Goal: Task Accomplishment & Management: Manage account settings

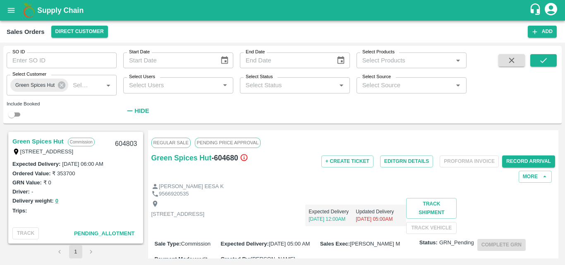
scroll to position [83, 0]
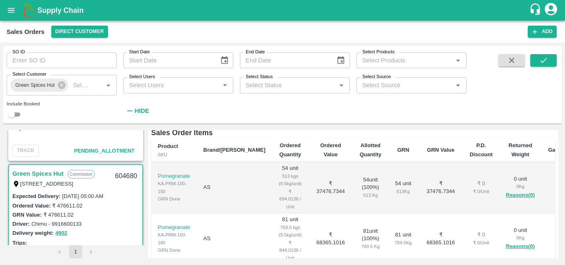
click at [272, 127] on div "Comment :" at bounding box center [354, 120] width 404 height 14
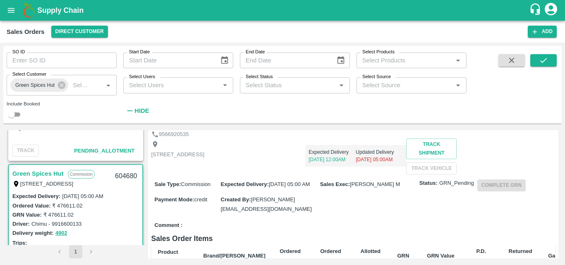
scroll to position [0, 0]
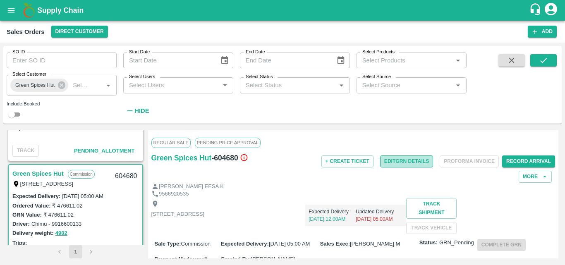
click at [421, 164] on button "Edit GRN Details" at bounding box center [406, 162] width 53 height 12
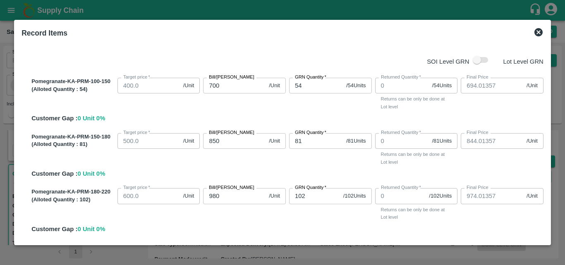
click at [272, 176] on div "Pomegranate-KA-PRM-150-180 (Alloted Quantity : 81 ) Target price   * 500.0 /Uni…" at bounding box center [286, 154] width 516 height 49
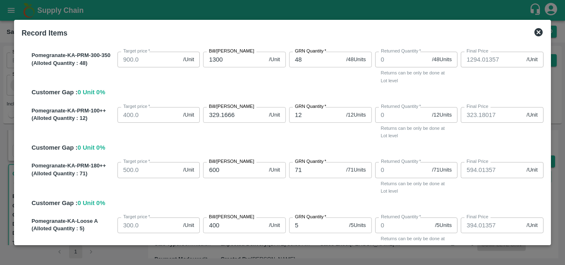
scroll to position [300, 0]
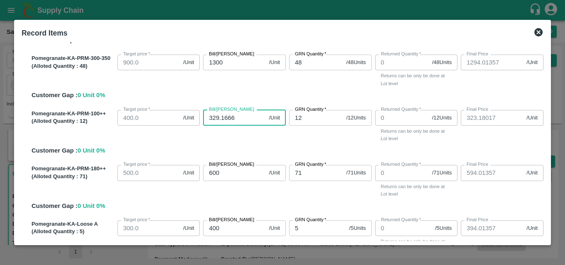
click at [242, 120] on input "329.1666" at bounding box center [234, 118] width 63 height 16
type input "329.166"
type input "323.1796"
type input "3"
type input "40"
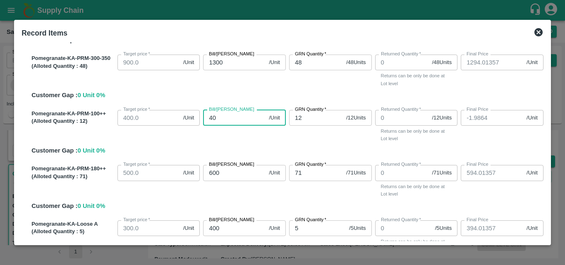
type input "34.0136"
type input "400"
type input "394.0136"
type input "400"
click at [242, 82] on div "Bill/[PERSON_NAME] 1300 /Unit Bill/[PERSON_NAME]" at bounding box center [243, 69] width 86 height 36
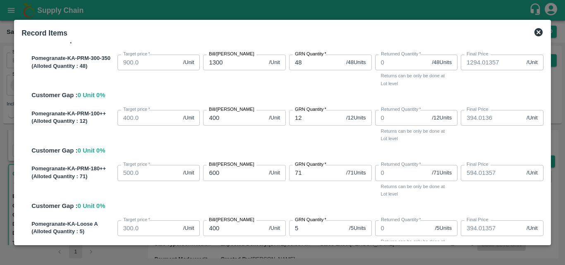
click at [232, 66] on input "1300" at bounding box center [234, 63] width 63 height 16
type input "130"
type input "124.0136"
type input "13"
type input "7.0136"
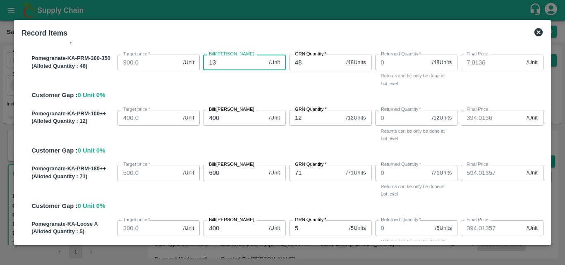
type input "1"
type input "-4.9864"
type input "12"
type input "6.0136"
type input "128"
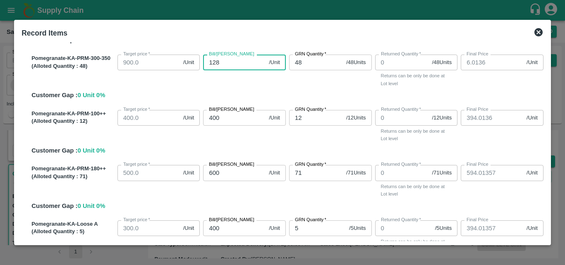
type input "122.0136"
type input "1282"
type input "1276.0136"
type input "1282.2"
type input "1276.2136"
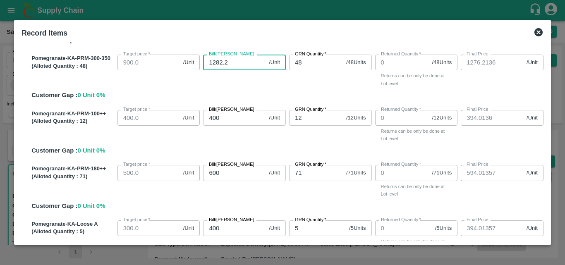
type input "1282.29"
type input "1276.3036"
type input "1282.291"
type input "1276.3046"
type input "1282.2916"
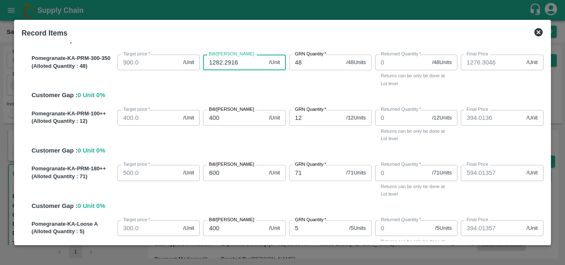
type input "1276.3052"
type input "1282.2916"
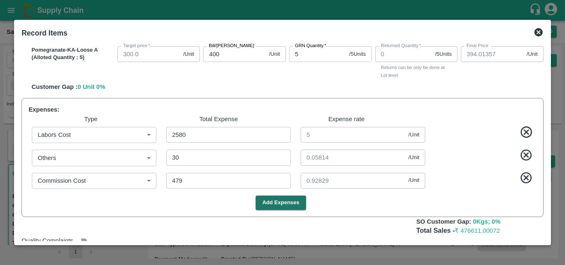
scroll to position [500, 0]
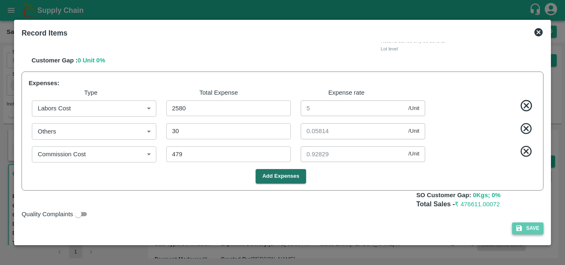
click at [535, 232] on button "Save" at bounding box center [527, 229] width 31 height 12
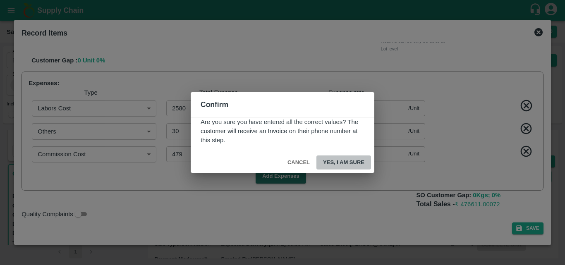
click at [359, 164] on button "Yes, I am sure" at bounding box center [344, 163] width 55 height 14
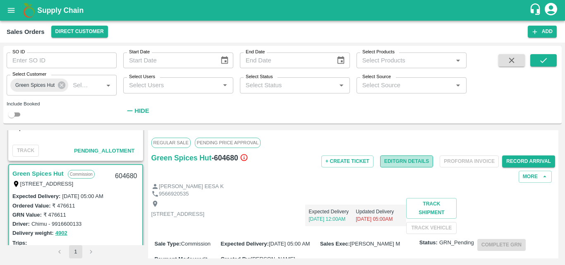
click at [414, 163] on button "Edit GRN Details" at bounding box center [406, 162] width 53 height 12
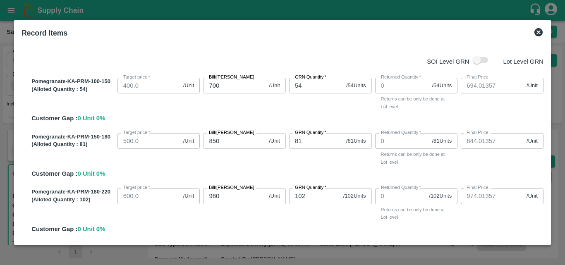
click at [250, 155] on div "Bill/[PERSON_NAME] 850 /Unit Bill/[PERSON_NAME]" at bounding box center [243, 148] width 86 height 36
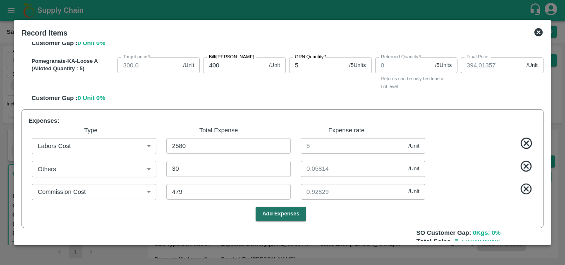
scroll to position [480, 0]
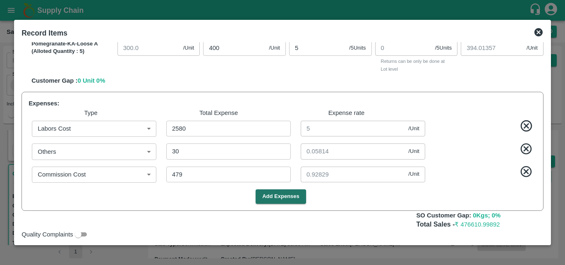
click at [545, 44] on div "SOI Level GRN Lot Level GRN Pomegranate-KA-PRM-100-150 (Alloted Quantity : 54 )…" at bounding box center [282, 141] width 529 height 199
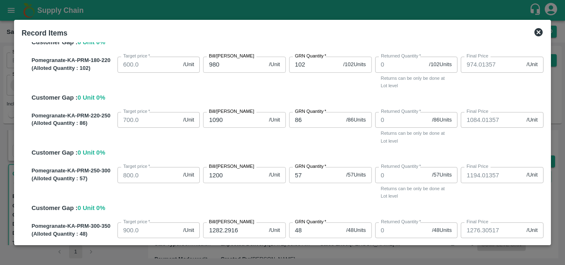
scroll to position [306, 0]
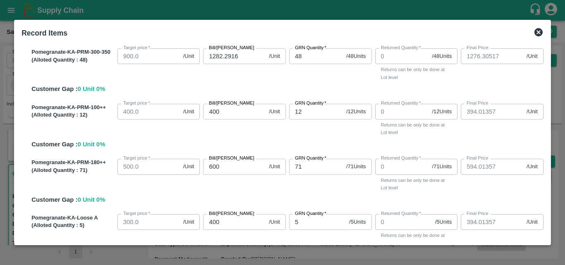
click at [545, 204] on div "SOI Level GRN Lot Level GRN Pomegranate-KA-PRM-100-150 (Alloted Quantity : 54 )…" at bounding box center [282, 141] width 529 height 199
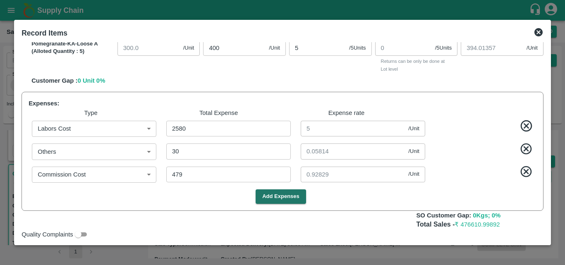
click at [545, 238] on div "SOI Level GRN Lot Level GRN Pomegranate-KA-PRM-100-150 (Alloted Quantity : 54 )…" at bounding box center [282, 141] width 529 height 199
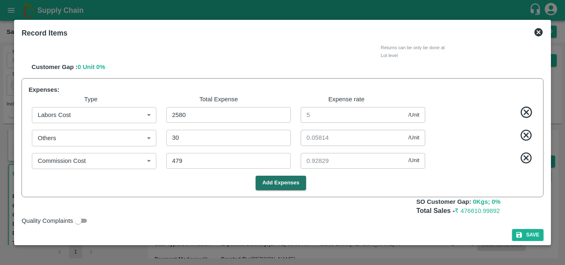
scroll to position [500, 0]
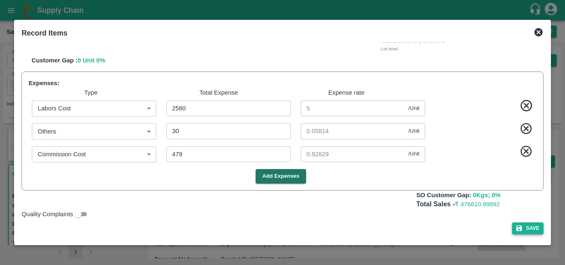
click at [534, 232] on button "Save" at bounding box center [527, 229] width 31 height 12
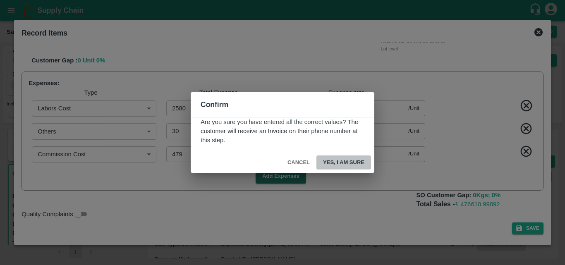
click at [352, 164] on button "Yes, I am sure" at bounding box center [344, 163] width 55 height 14
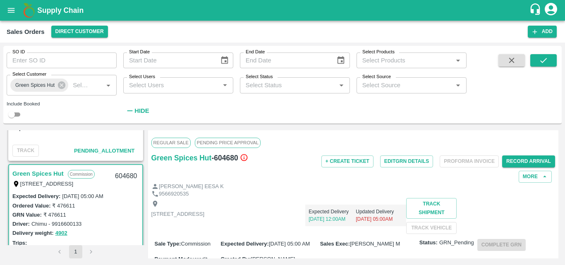
click at [280, 179] on div "Green Spices Hut - 604680" at bounding box center [219, 167] width 135 height 31
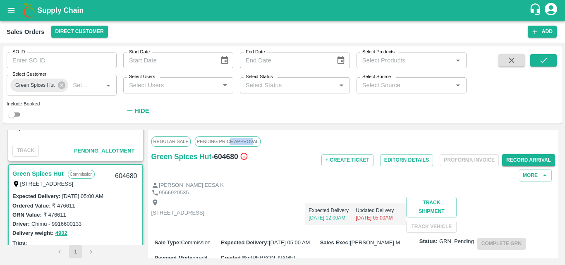
scroll to position [0, 0]
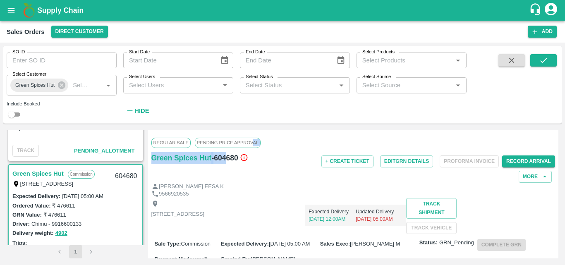
drag, startPoint x: 253, startPoint y: 132, endPoint x: 228, endPoint y: 176, distance: 50.1
click at [228, 176] on div "Regular Sale PENDING PRICE APPROVAL Green Spices Hut - 604680 + Create Ticket E…" at bounding box center [353, 194] width 411 height 128
click at [275, 168] on div "Green Spices Hut - 604680" at bounding box center [219, 167] width 135 height 31
drag, startPoint x: 258, startPoint y: 159, endPoint x: 147, endPoint y: 159, distance: 110.5
click at [147, 159] on div "Green Spices Hut Commission [STREET_ADDRESS] 604803 Expected Delivery : [DATE] …" at bounding box center [283, 194] width 552 height 128
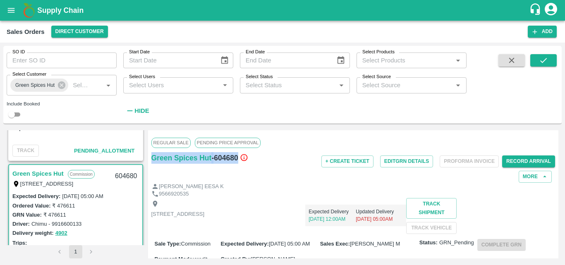
copy div "Green Spices Hut - 604680"
click at [289, 192] on div "9566920535" at bounding box center [354, 194] width 404 height 8
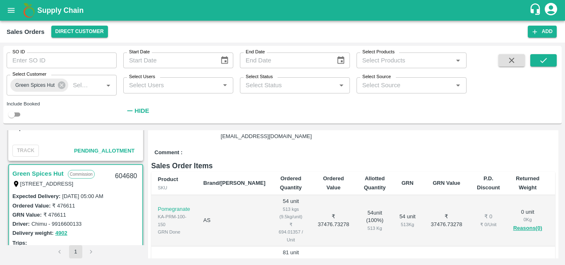
scroll to position [149, 0]
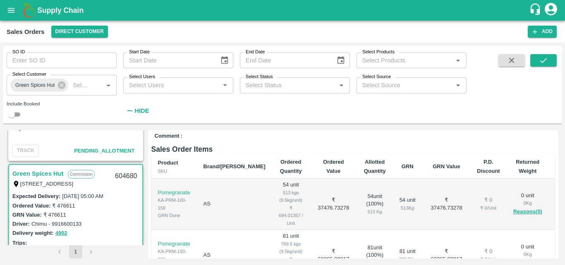
drag, startPoint x: 563, startPoint y: 139, endPoint x: 263, endPoint y: 164, distance: 301.6
click at [263, 164] on div "SO ID SO ID Start Date Start Date End Date End Date Select Products Select Prod…" at bounding box center [282, 154] width 565 height 223
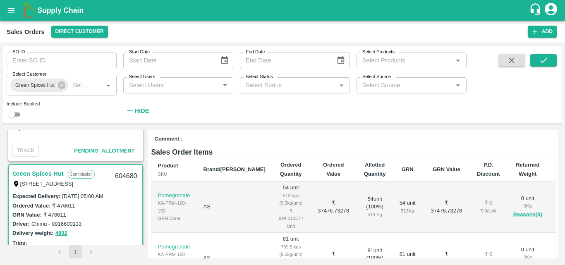
click at [129, 229] on div "Delivery weight: 4902" at bounding box center [75, 234] width 127 height 10
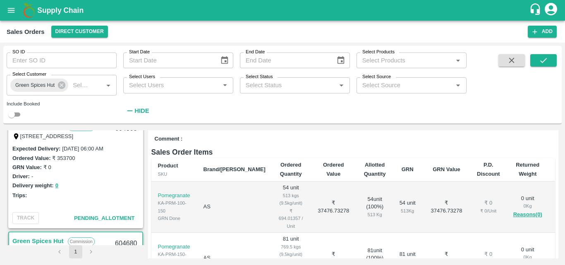
scroll to position [17, 0]
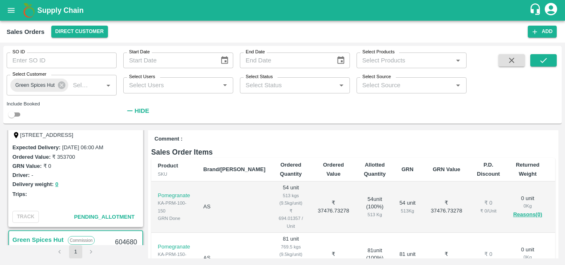
click at [129, 229] on div "Green Spices Hut Commission [STREET_ADDRESS] 604803 Expected Delivery : [DATE] …" at bounding box center [76, 187] width 138 height 115
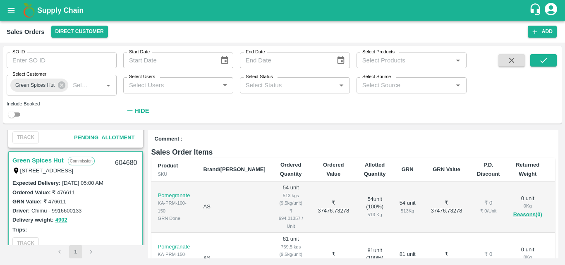
scroll to position [99, 0]
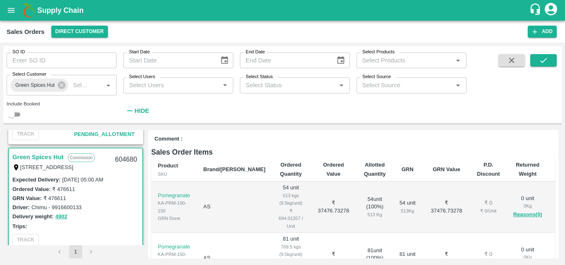
click at [321, 147] on div "Comment :" at bounding box center [354, 139] width 404 height 14
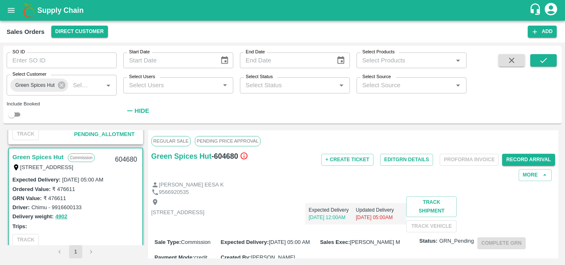
scroll to position [0, 0]
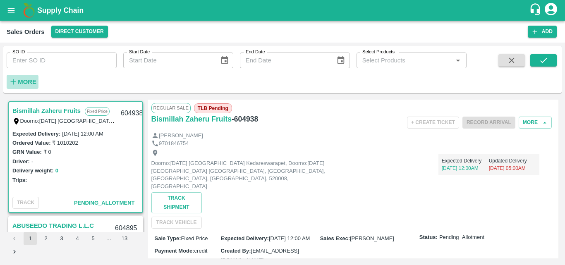
click at [33, 77] on h6 "More" at bounding box center [27, 82] width 19 height 11
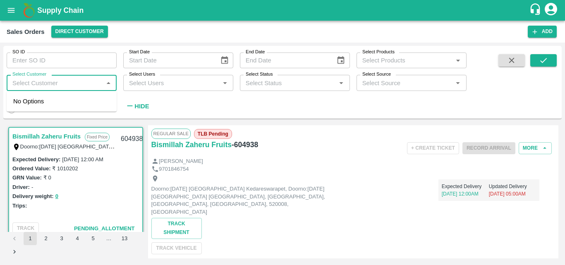
click at [79, 84] on input "Select Customer" at bounding box center [54, 82] width 91 height 11
type input "GREEN S"
click at [17, 109] on input "checkbox" at bounding box center [21, 105] width 17 height 17
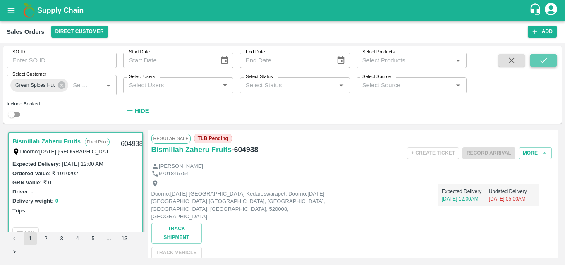
click at [540, 65] on icon "submit" at bounding box center [543, 60] width 9 height 9
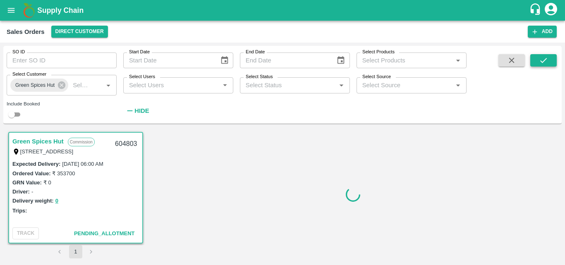
scroll to position [2, 0]
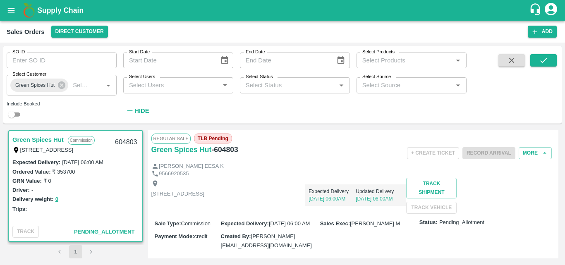
click at [89, 209] on div "Trips:" at bounding box center [75, 209] width 127 height 9
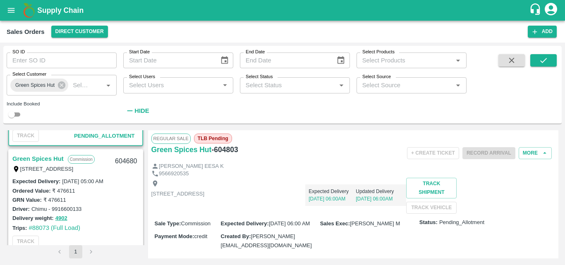
scroll to position [101, 0]
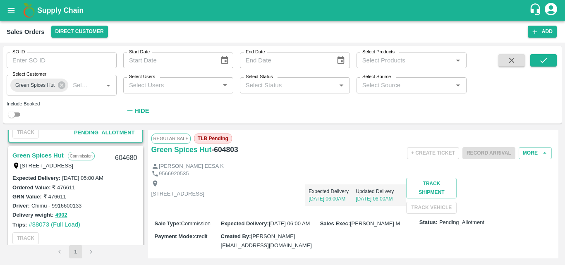
click at [51, 152] on link "Green Spices Hut" at bounding box center [37, 155] width 51 height 11
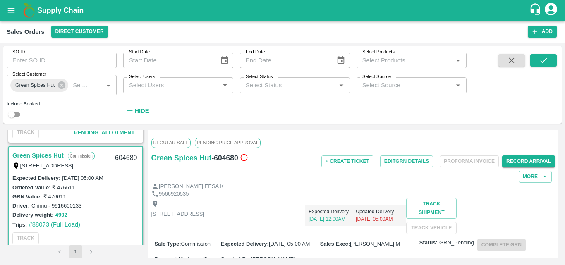
click at [205, 207] on div "[STREET_ADDRESS]" at bounding box center [178, 216] width 53 height 32
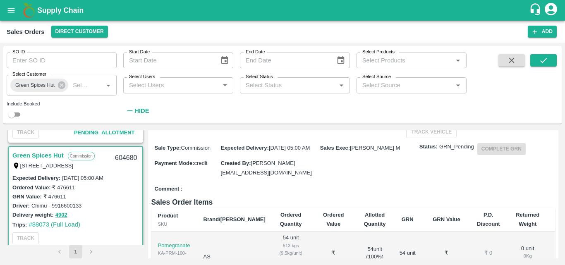
scroll to position [116, 0]
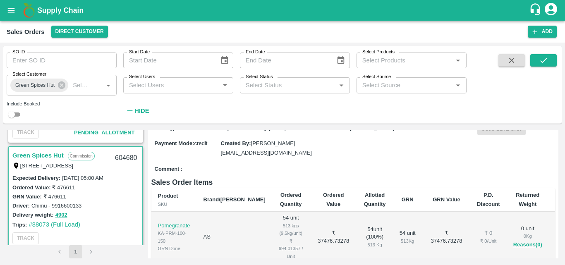
click at [373, 188] on h6 "Sales Order Items" at bounding box center [354, 183] width 404 height 12
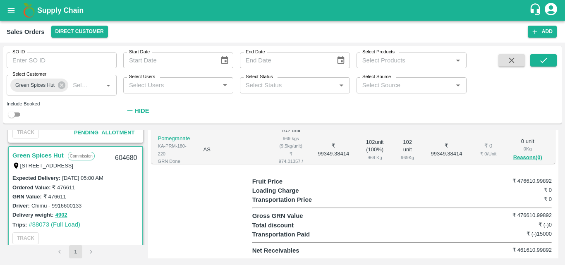
scroll to position [316, 0]
click at [107, 217] on div "Delivery weight: 4902" at bounding box center [75, 215] width 127 height 10
click at [108, 209] on div "Driver: Chimu - 9916600133" at bounding box center [75, 205] width 127 height 9
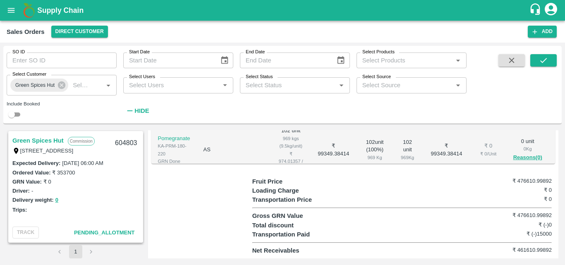
scroll to position [0, 0]
click at [55, 140] on link "Green Spices Hut" at bounding box center [37, 141] width 51 height 11
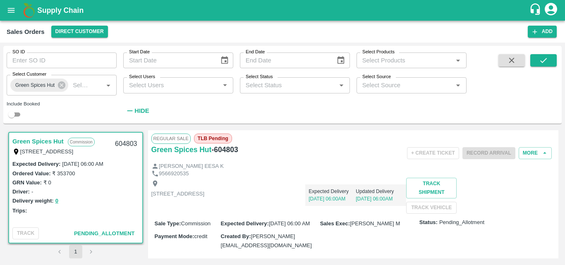
click at [334, 211] on div "Shop no 74, MADURAI MATTUTHAVANI FRUIT MARKET, Madurai, Madurai, Tamil Nadu, 62…" at bounding box center [354, 196] width 404 height 36
click at [529, 152] on button "More" at bounding box center [535, 153] width 33 height 12
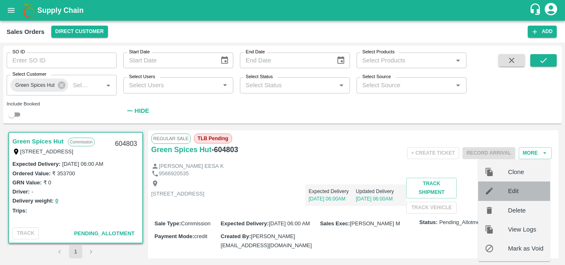
click at [513, 192] on span "Edit" at bounding box center [526, 191] width 36 height 9
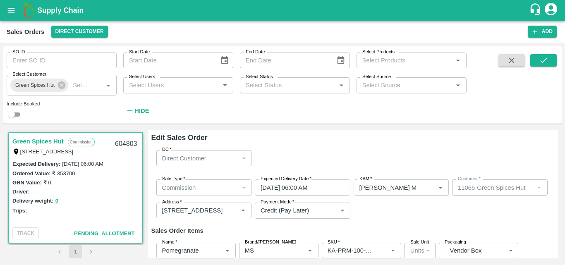
click at [402, 219] on div "Sale Type   * Commission 2 Sale Type Expected Delivery Date   * 14/09/2025 06:0…" at bounding box center [354, 199] width 404 height 53
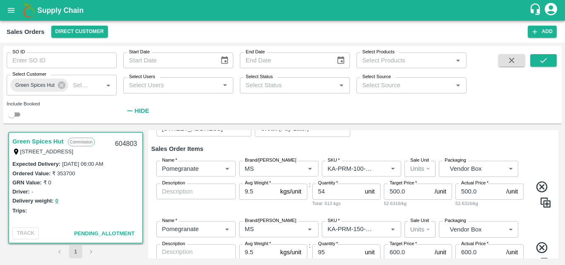
scroll to position [83, 0]
click at [392, 191] on input "500.0" at bounding box center [408, 191] width 48 height 16
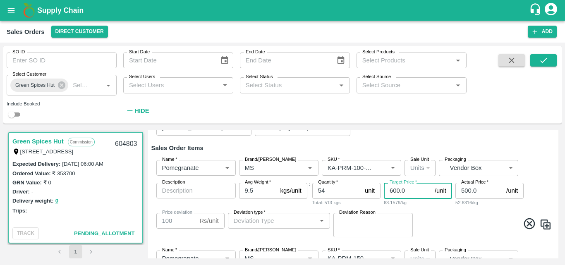
type input "600.0"
click at [465, 190] on input "500.0" at bounding box center [480, 191] width 48 height 16
type input "00.0"
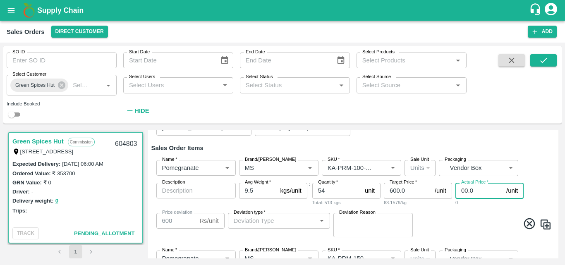
type input "600"
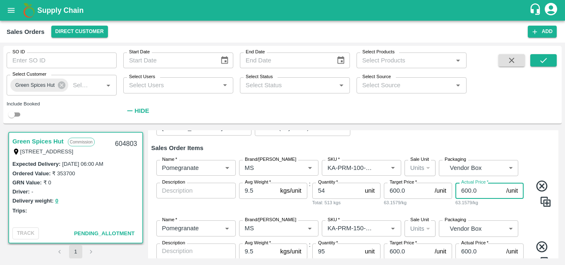
type input "600.0"
click at [525, 217] on div "Name   * Name   * Brand/Marka Brand/Marka SKU   * SKU   * Sale Unit Units 2 Sal…" at bounding box center [354, 244] width 404 height 60
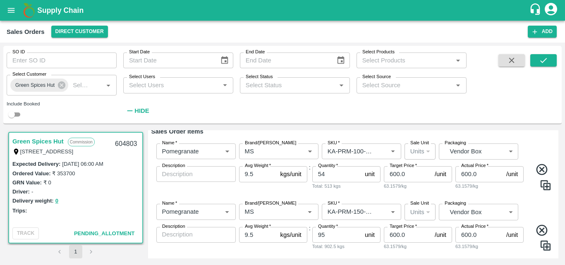
scroll to position [116, 0]
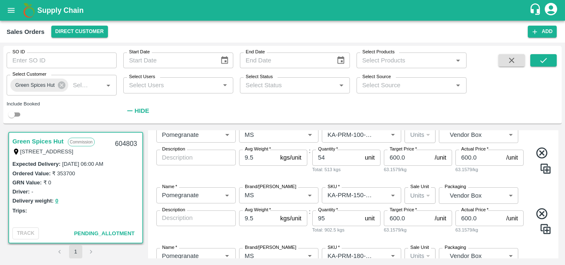
click at [393, 217] on input "600.0" at bounding box center [408, 219] width 48 height 16
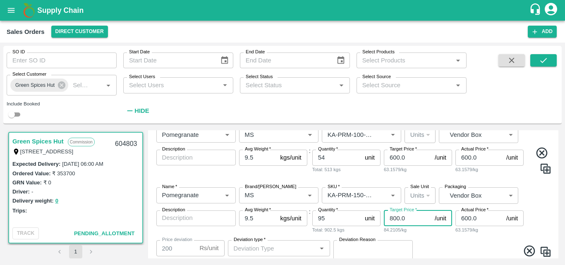
type input "800.0"
click at [464, 217] on input "600.0" at bounding box center [480, 219] width 48 height 16
type input "00.0"
type input "800"
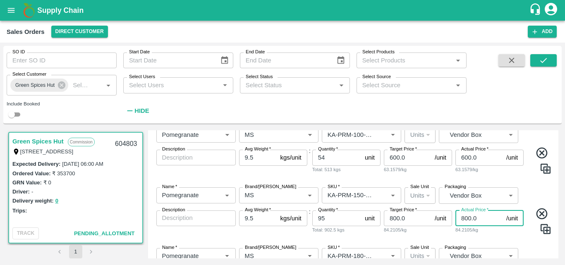
type input "800.0"
click at [526, 239] on div "Name   * Name   * Brand/Marka Brand/Marka SKU   * SKU   * Sale Unit Units 2 Sal…" at bounding box center [354, 211] width 404 height 60
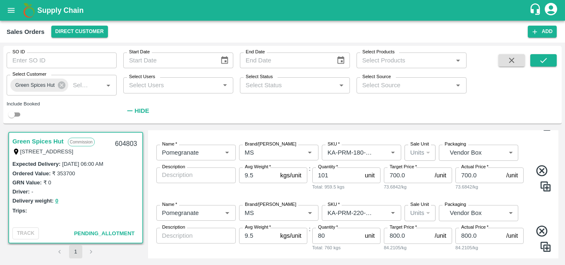
scroll to position [232, 0]
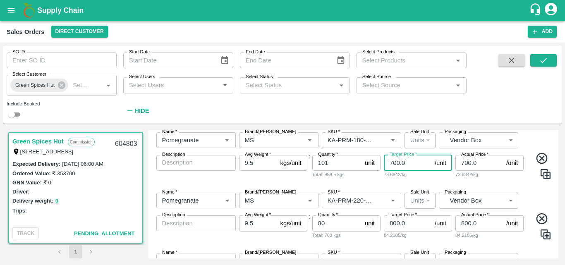
click at [392, 164] on input "700.0" at bounding box center [408, 163] width 48 height 16
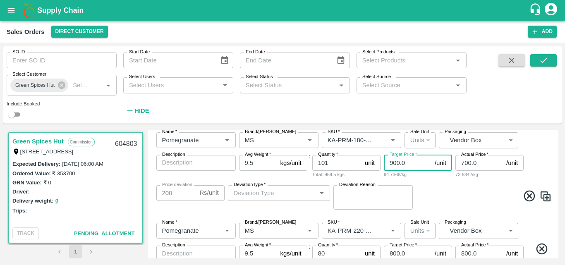
type input "900.0"
click at [465, 161] on input "700.0" at bounding box center [480, 163] width 48 height 16
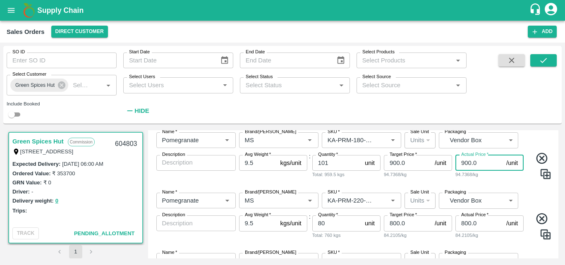
type input "900.0"
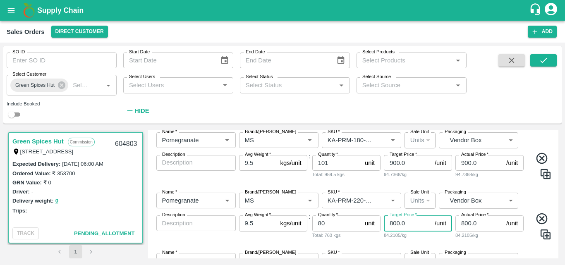
click at [392, 223] on input "800.0" at bounding box center [408, 224] width 48 height 16
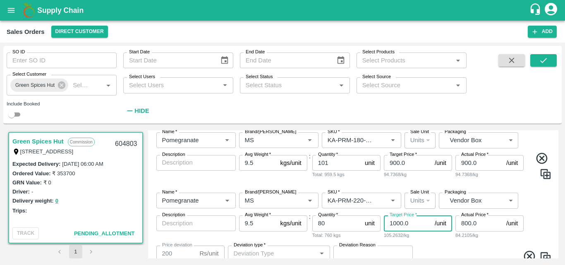
type input "1000.0"
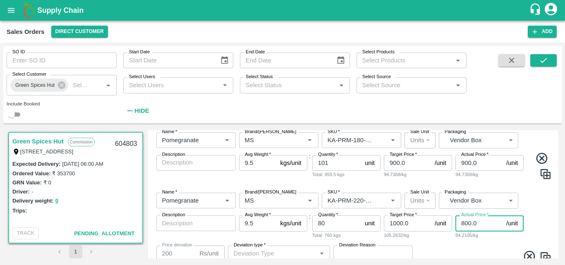
click at [464, 222] on input "800.0" at bounding box center [480, 224] width 48 height 16
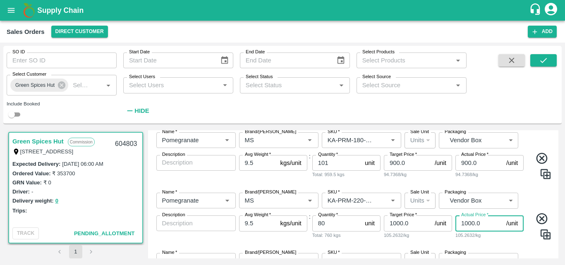
type input "1000.0"
click at [518, 243] on div "Name   * Name   * Brand/Marka Brand/Marka SKU   * SKU   * Sale Unit Units 2 Sal…" at bounding box center [354, 216] width 404 height 60
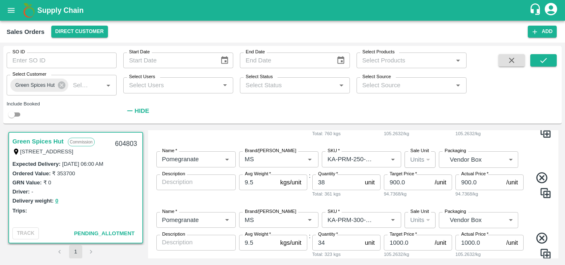
scroll to position [348, 0]
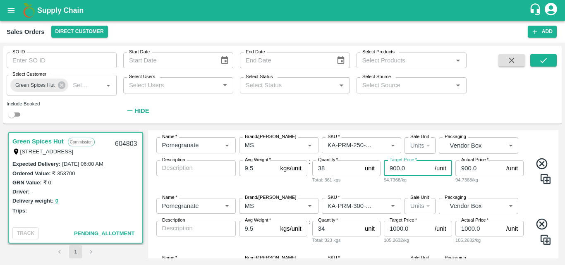
click at [392, 167] on input "900.0" at bounding box center [408, 169] width 48 height 16
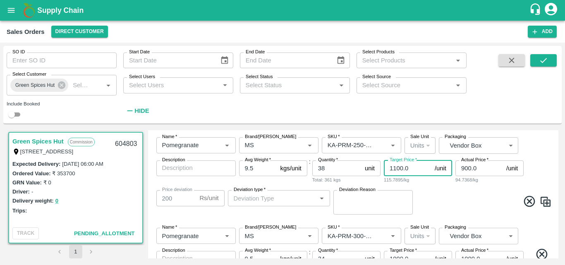
type input "1100.0"
click at [464, 167] on input "900.0" at bounding box center [480, 169] width 48 height 16
type input "1100.0"
type input "1100"
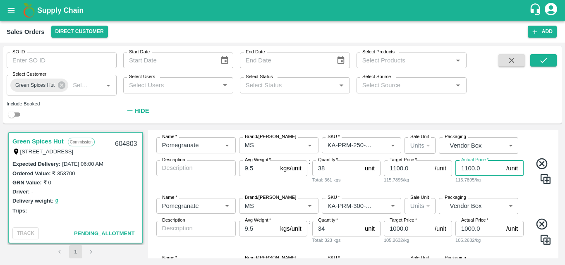
type input "1100.0"
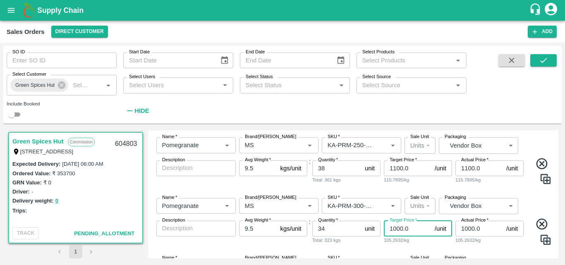
click at [396, 230] on input "1000.0" at bounding box center [408, 229] width 48 height 16
type input "1200.0"
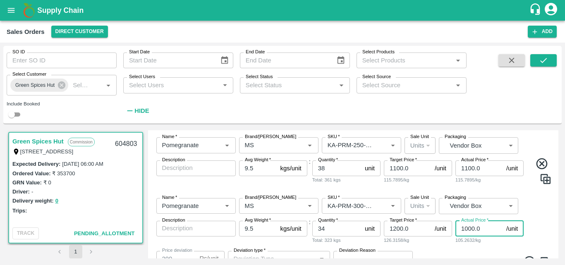
click at [469, 227] on input "1000.0" at bounding box center [480, 229] width 48 height 16
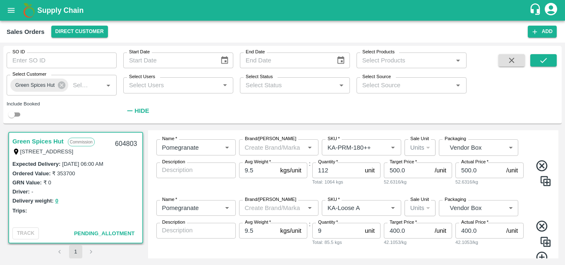
scroll to position [559, 0]
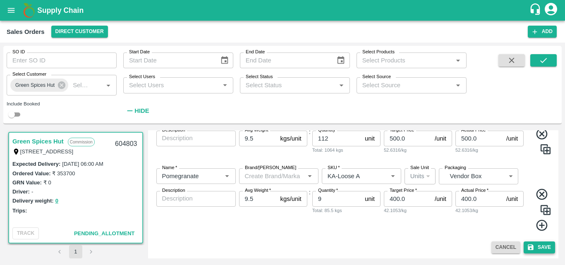
type input "1200.0"
click at [539, 247] on button "Save" at bounding box center [539, 248] width 31 height 12
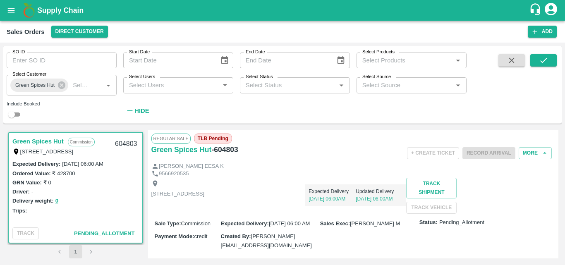
click at [106, 195] on div "Driver: -" at bounding box center [75, 191] width 127 height 9
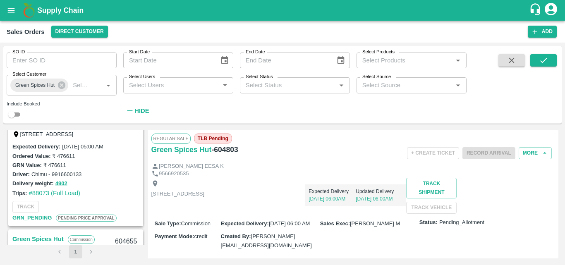
scroll to position [149, 0]
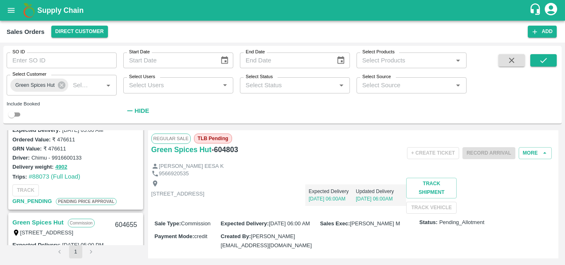
click at [110, 170] on div "Delivery weight: 4902" at bounding box center [75, 167] width 127 height 10
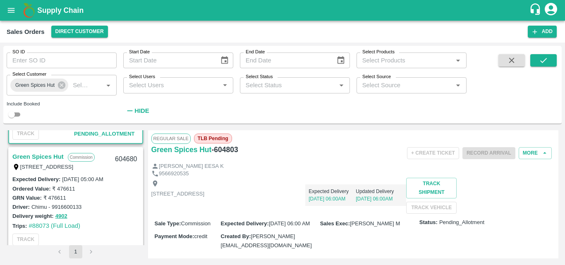
scroll to position [99, 0]
click at [42, 155] on link "Green Spices Hut" at bounding box center [37, 157] width 51 height 11
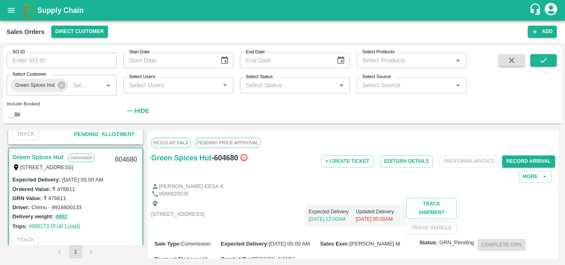
click at [399, 221] on div "Expected Delivery 15 Sep, 12:00AM Updated Delivery 15 Sep, 05:00AM" at bounding box center [306, 212] width 202 height 28
click at [528, 175] on button "More" at bounding box center [535, 177] width 33 height 12
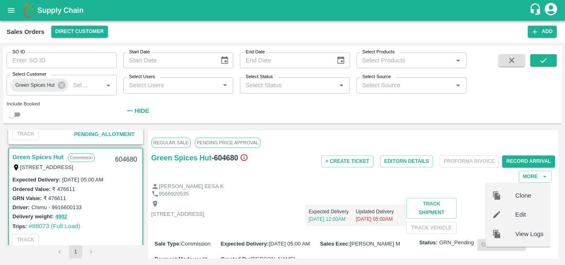
click at [403, 200] on div "Expected Delivery 15 Sep, 12:00AM Updated Delivery 15 Sep, 05:00AM" at bounding box center [306, 212] width 202 height 28
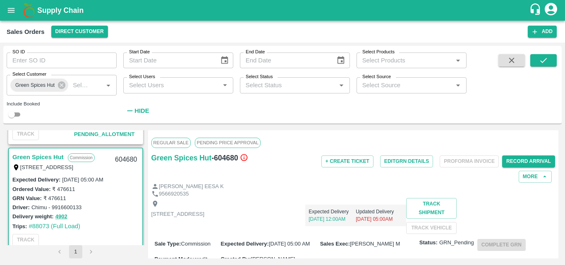
click at [108, 198] on div "GRN Value: ₹ 476611" at bounding box center [75, 198] width 127 height 9
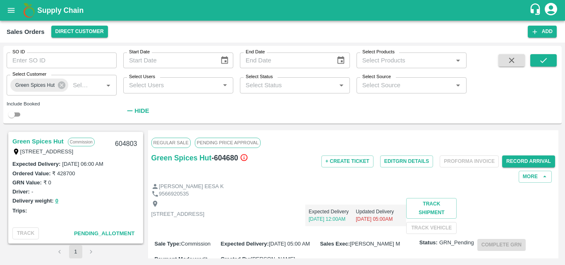
click at [52, 140] on link "Green Spices Hut" at bounding box center [37, 141] width 51 height 11
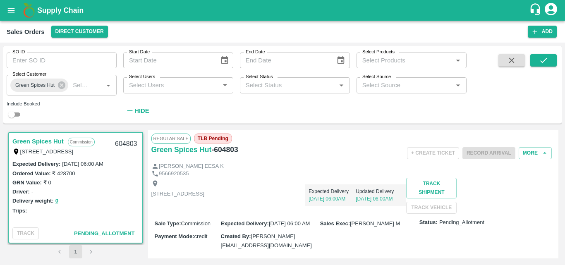
click at [90, 207] on div "Trips:" at bounding box center [75, 210] width 127 height 9
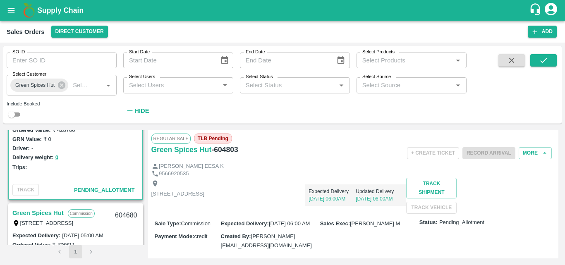
scroll to position [83, 0]
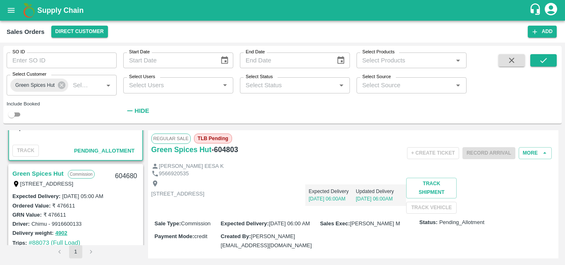
click at [50, 173] on link "Green Spices Hut" at bounding box center [37, 173] width 51 height 11
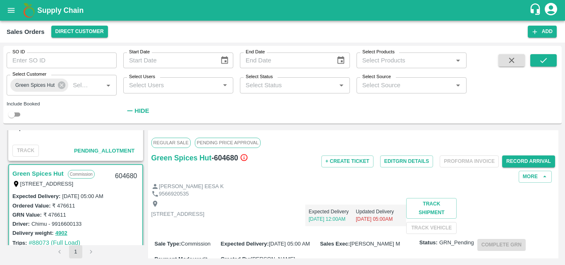
click at [363, 186] on div "[PERSON_NAME] EESA K" at bounding box center [354, 187] width 404 height 8
click at [277, 174] on div "Green Spices Hut - 604680" at bounding box center [219, 167] width 135 height 31
click at [136, 20] on div "Supply Chain" at bounding box center [282, 10] width 565 height 21
click at [121, 235] on div "Delivery weight: 4902" at bounding box center [75, 234] width 127 height 10
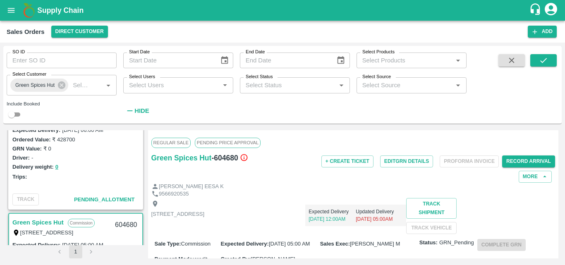
scroll to position [33, 0]
click at [388, 163] on button "Edit GRN Details" at bounding box center [406, 162] width 53 height 12
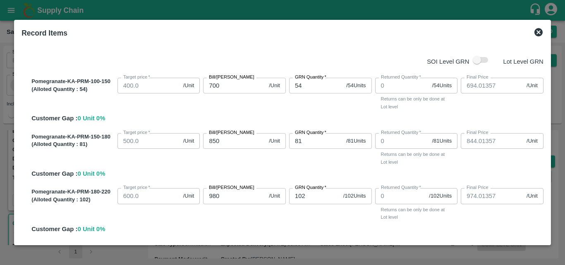
click at [303, 168] on div "Pomegranate-KA-PRM-150-180 (Alloted Quantity : 81 ) Target price   * 500.0 /Uni…" at bounding box center [286, 154] width 516 height 49
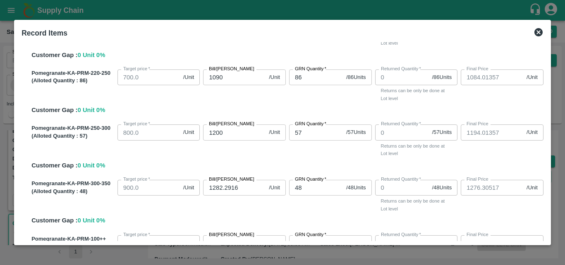
scroll to position [349, 0]
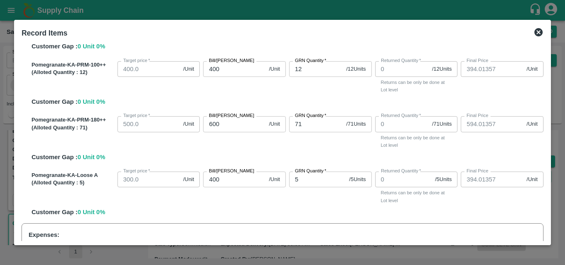
click at [545, 206] on div "SOI Level GRN Lot Level GRN Pomegranate-KA-PRM-100-150 (Alloted Quantity : 54 )…" at bounding box center [282, 141] width 529 height 199
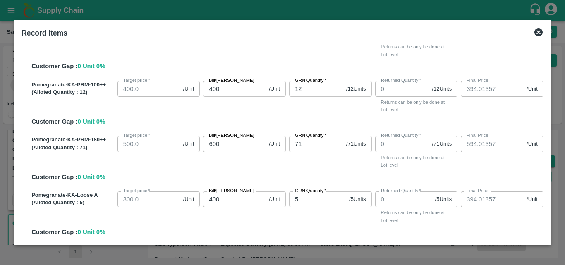
scroll to position [326, 0]
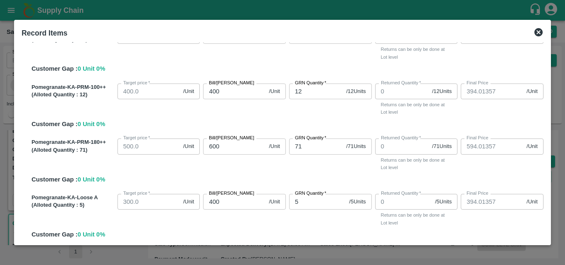
click at [539, 33] on icon at bounding box center [539, 32] width 10 height 10
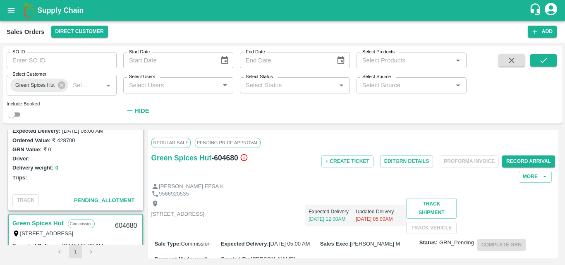
click at [103, 180] on div "Trips:" at bounding box center [75, 177] width 127 height 9
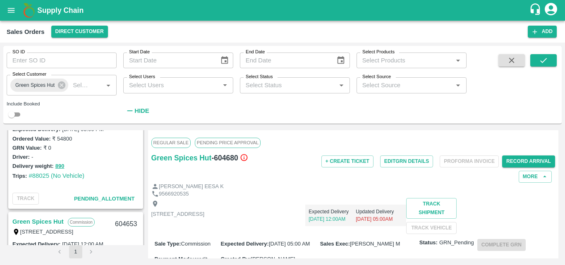
scroll to position [215, 0]
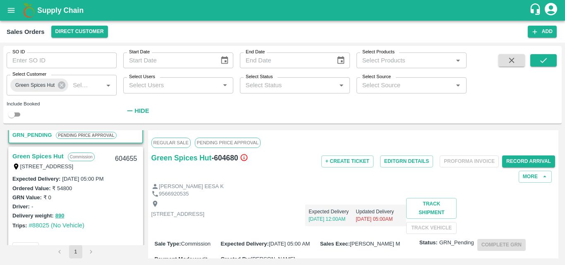
click at [52, 155] on link "Green Spices Hut" at bounding box center [37, 156] width 51 height 11
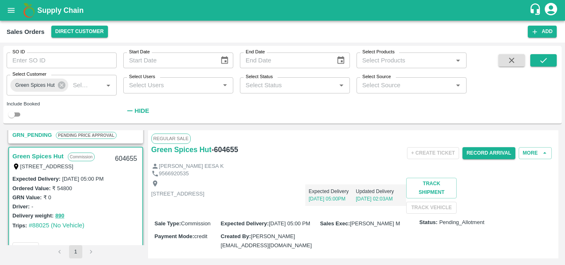
click at [369, 214] on div "Shop no 74, MADURAI MATTUTHAVANI FRUIT MARKET, Madurai, Madurai, Tamil Nadu, 62…" at bounding box center [354, 196] width 404 height 36
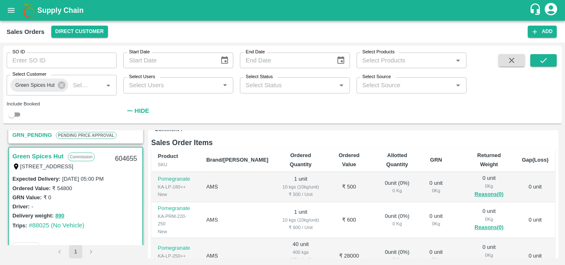
scroll to position [149, 0]
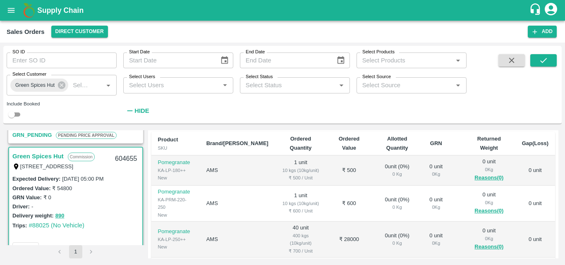
click at [130, 234] on div "Expected Delivery : 13 Sep 2025, 05:00 PM Ordered Value: ₹ 54800 GRN Value: ₹ 0…" at bounding box center [75, 206] width 133 height 65
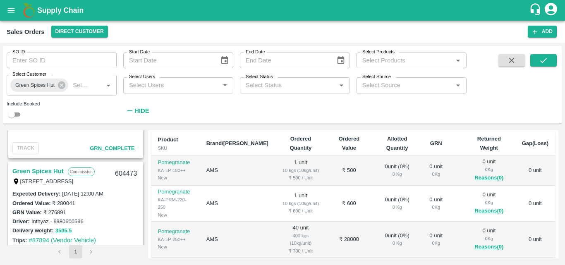
scroll to position [37, 0]
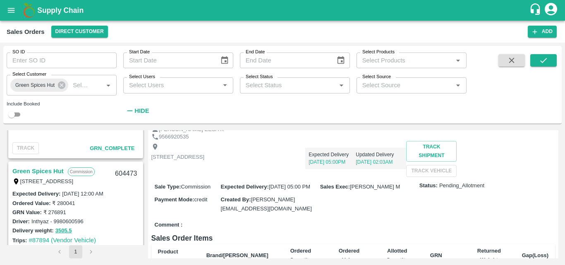
click at [356, 159] on div "Expected Delivery 13 Sep, 05:00PM Updated Delivery 13 Sep, 02:03AM" at bounding box center [306, 155] width 202 height 28
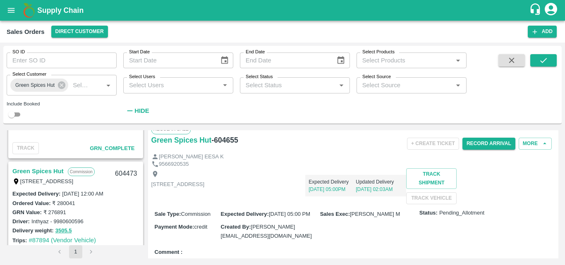
scroll to position [0, 0]
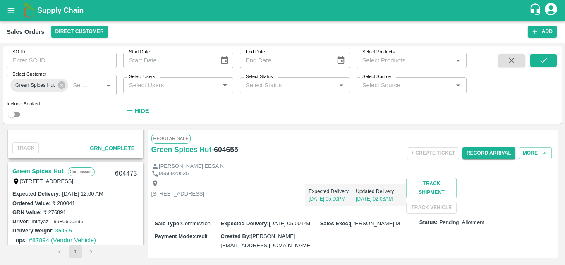
click at [117, 216] on div "GRN Value: ₹ 276891" at bounding box center [75, 212] width 127 height 9
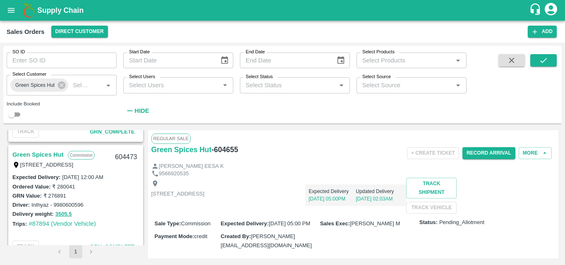
click at [115, 214] on div "Delivery weight: 3505.5" at bounding box center [75, 214] width 127 height 10
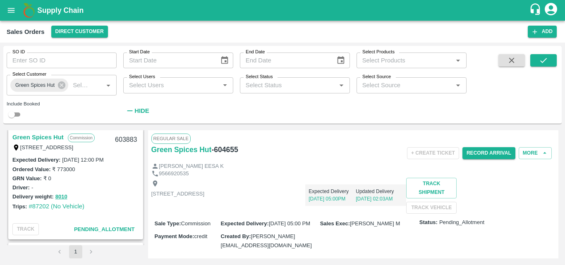
click at [118, 196] on div "Delivery weight: 8010" at bounding box center [75, 197] width 127 height 10
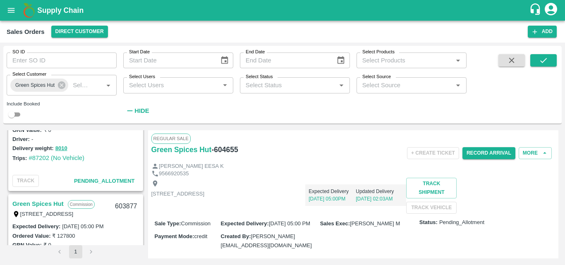
scroll to position [629, 0]
click at [128, 231] on div "Ordered Value: ₹ 127800" at bounding box center [75, 234] width 127 height 9
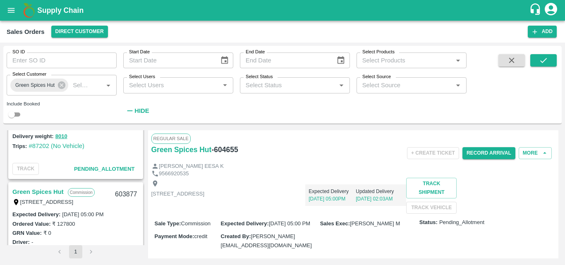
scroll to position [623, 0]
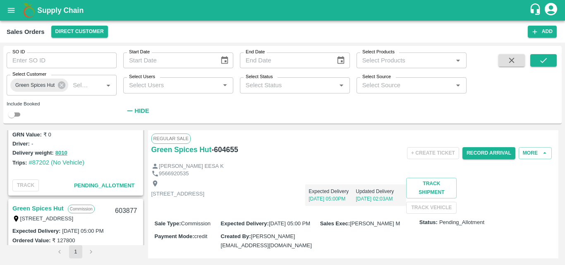
click at [56, 205] on link "Green Spices Hut" at bounding box center [37, 208] width 51 height 11
click at [313, 214] on div "Shop no 74, MADURAI MATTUTHAVANI FRUIT MARKET, Madurai, Madurai, Tamil Nadu, 62…" at bounding box center [354, 196] width 404 height 36
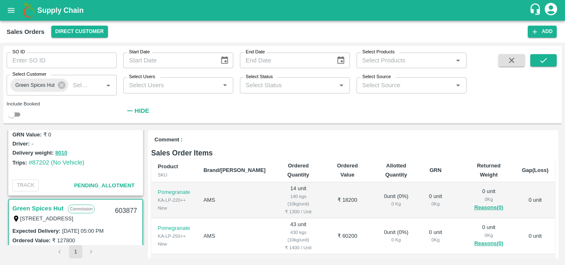
scroll to position [83, 0]
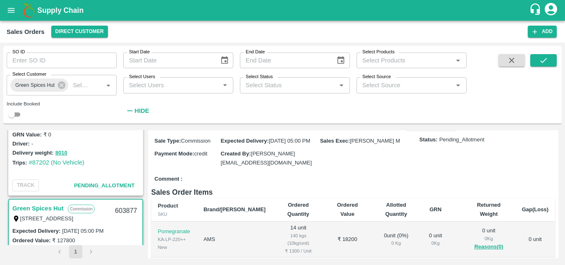
click at [79, 169] on div "Expected Delivery : 03 Sep 2025, 12:00 PM Ordered Value: ₹ 773000 GRN Value: ₹ …" at bounding box center [75, 143] width 133 height 65
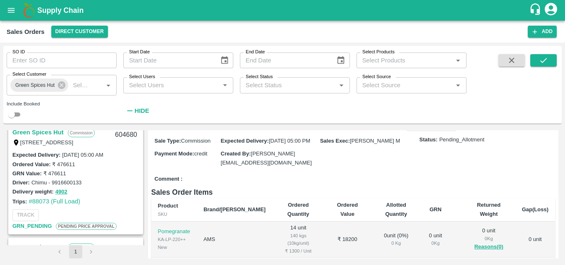
scroll to position [132, 0]
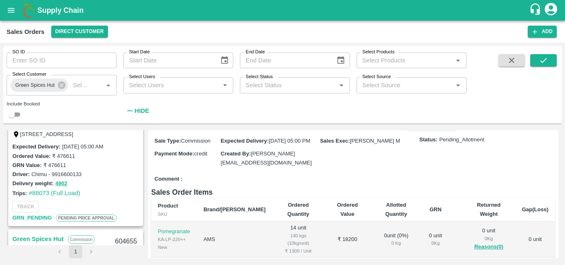
click at [118, 172] on div "Driver: Chimu - 9916600133" at bounding box center [75, 174] width 127 height 9
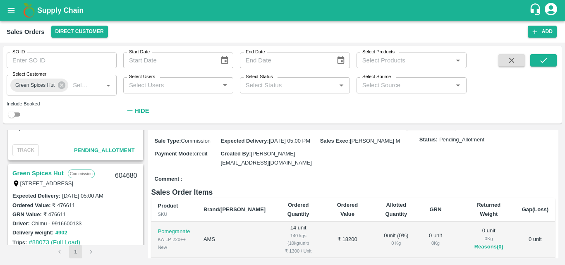
scroll to position [83, 0]
click at [53, 171] on link "Green Spices Hut" at bounding box center [37, 173] width 51 height 11
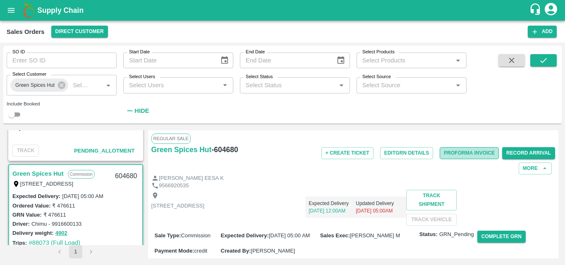
click at [464, 151] on button "Proforma Invoice" at bounding box center [469, 153] width 59 height 12
click at [377, 186] on div "9566920535" at bounding box center [354, 186] width 404 height 8
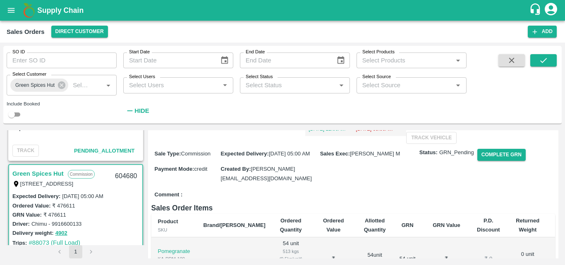
scroll to position [83, 0]
click at [500, 160] on button "Complete GRN" at bounding box center [502, 154] width 48 height 12
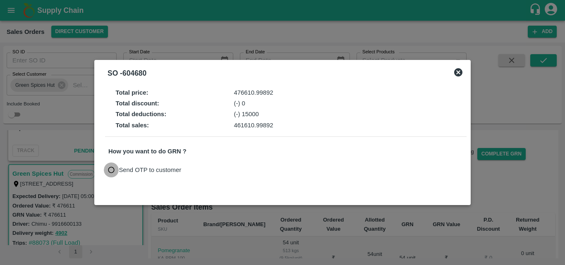
click at [111, 171] on input "Send OTP to customer" at bounding box center [111, 170] width 15 height 15
radio input "true"
click at [195, 170] on button "Send OTP" at bounding box center [205, 170] width 34 height 12
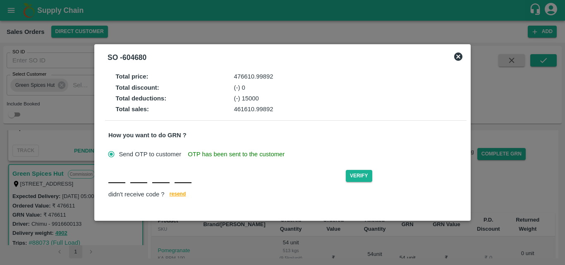
click at [110, 182] on input "text" at bounding box center [116, 175] width 17 height 15
type input "U"
type input "X"
type input "E"
type input "X"
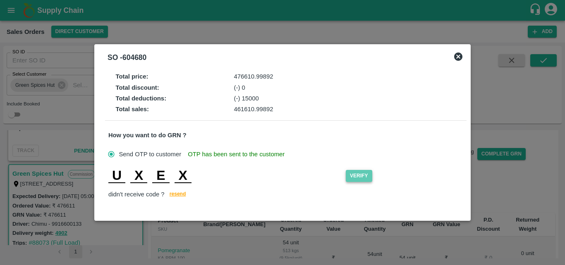
click at [356, 180] on button "Verify" at bounding box center [359, 176] width 26 height 12
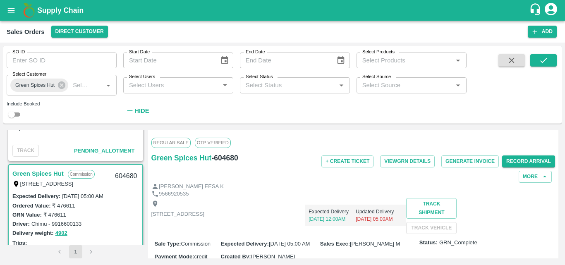
click at [282, 149] on div "Regular Sale OTP VERIFIED" at bounding box center [354, 143] width 404 height 18
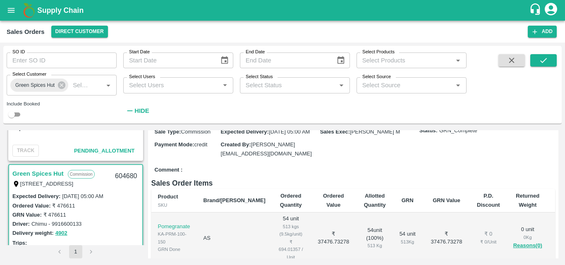
scroll to position [0, 0]
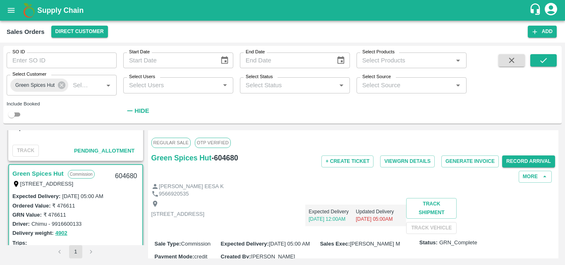
click at [108, 230] on div "Delivery weight: 4902" at bounding box center [75, 234] width 127 height 10
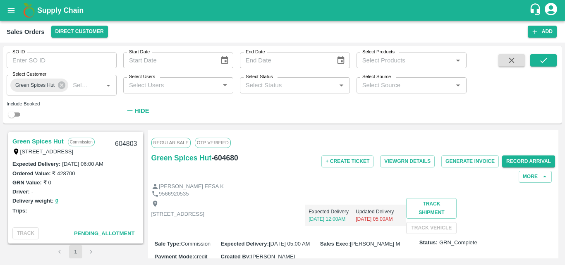
click at [89, 206] on div "Trips:" at bounding box center [75, 210] width 127 height 9
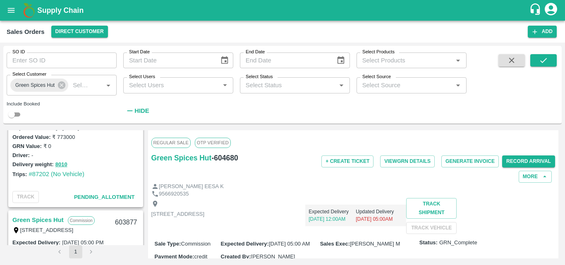
scroll to position [613, 0]
click at [132, 232] on div "603877" at bounding box center [126, 221] width 32 height 19
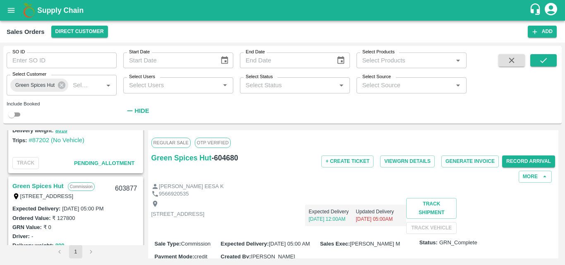
scroll to position [629, 0]
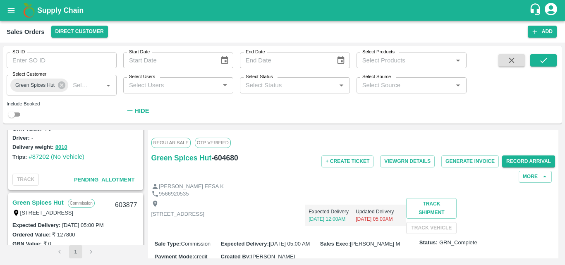
click at [54, 202] on link "Green Spices Hut" at bounding box center [37, 202] width 51 height 11
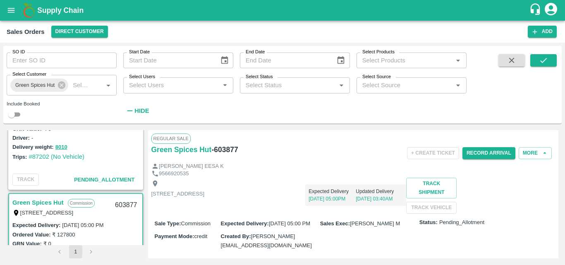
click at [390, 214] on div "Shop no 74, MADURAI MATTUTHAVANI FRUIT MARKET, Madurai, Madurai, Tamil Nadu, 62…" at bounding box center [354, 196] width 404 height 36
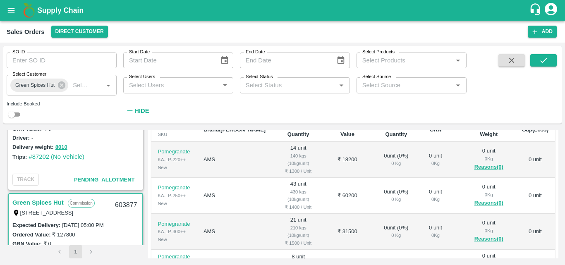
scroll to position [166, 0]
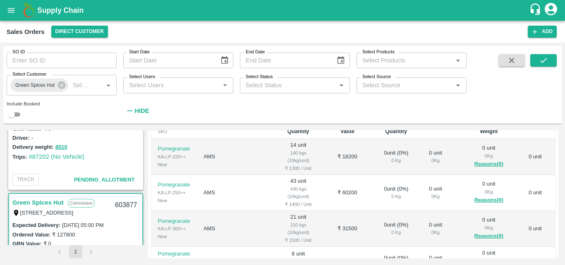
click at [99, 152] on div "Delivery weight: 8010" at bounding box center [75, 147] width 127 height 10
click at [41, 201] on link "Green Spices Hut" at bounding box center [37, 202] width 51 height 11
click at [123, 220] on div "Green Spices Hut Commission Shop no 74, MADURAI MATTUTHAVANI FRUIT MARKET, Madu…" at bounding box center [75, 207] width 133 height 26
click at [241, 175] on td "AMS" at bounding box center [234, 157] width 75 height 36
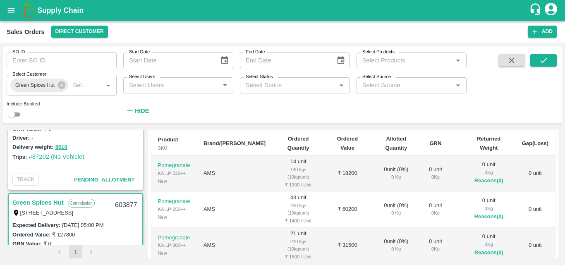
click at [125, 236] on div "Ordered Value: ₹ 127800" at bounding box center [75, 234] width 127 height 9
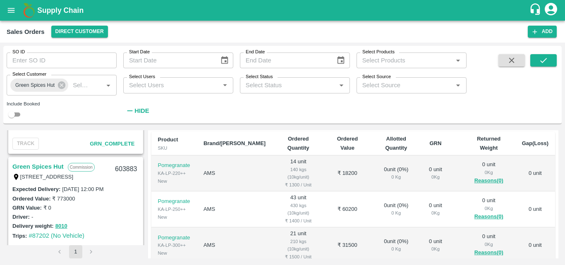
scroll to position [563, 0]
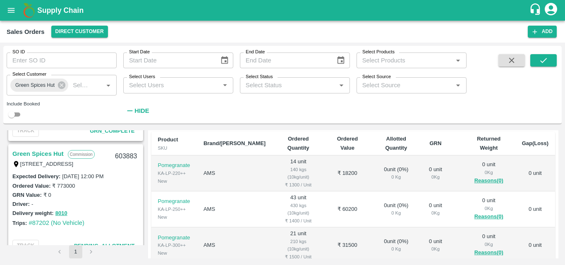
click at [120, 223] on div "Trips: #87202 (No Vehicle)" at bounding box center [75, 223] width 127 height 9
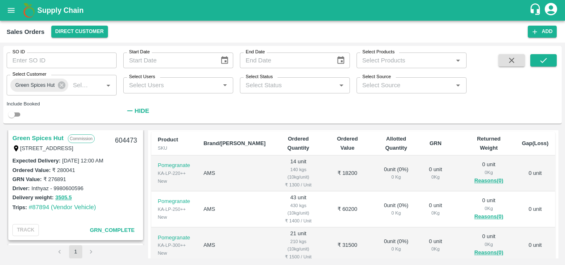
scroll to position [447, 0]
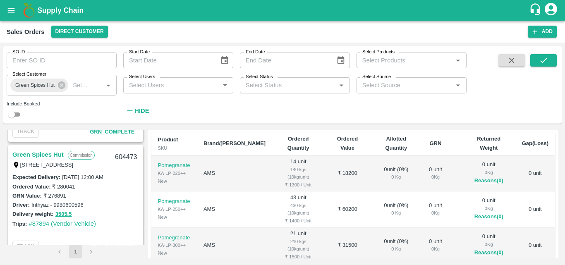
click at [119, 212] on div "Delivery weight: 3505.5" at bounding box center [75, 214] width 127 height 10
click at [115, 209] on div "Driver: Inthyaz - 9980600596" at bounding box center [75, 204] width 127 height 9
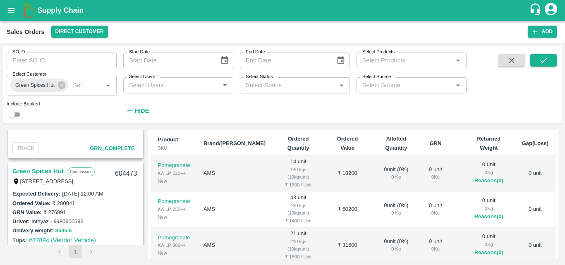
click at [121, 217] on div "Driver: Inthyaz - 9980600596" at bounding box center [75, 221] width 127 height 9
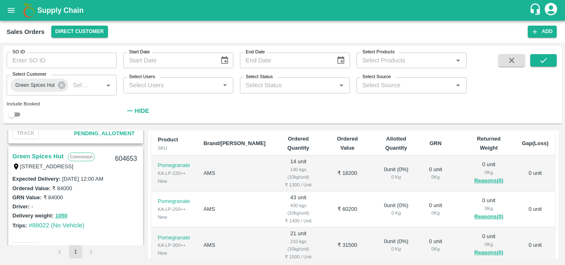
scroll to position [315, 0]
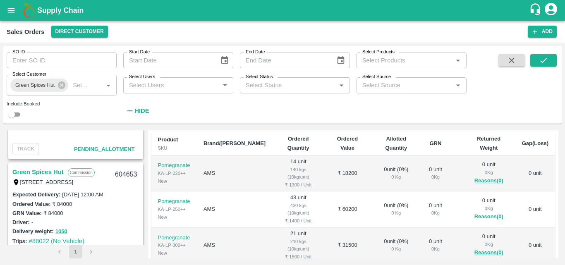
click at [56, 169] on link "Green Spices Hut" at bounding box center [37, 172] width 51 height 11
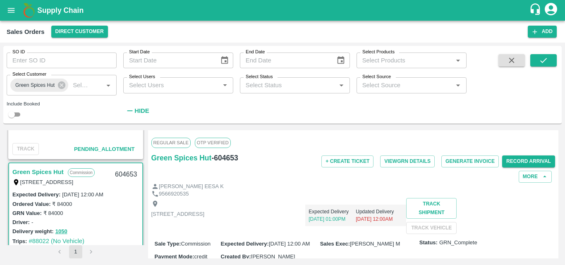
click at [385, 206] on div "Expected Delivery 13 Sep, 01:00PM Updated Delivery 15 Sep, 12:00AM" at bounding box center [306, 212] width 202 height 28
click at [351, 234] on div "Shop no 74, MADURAI MATTUTHAVANI FRUIT MARKET, Madurai, Madurai, Tamil Nadu, 62…" at bounding box center [354, 216] width 404 height 36
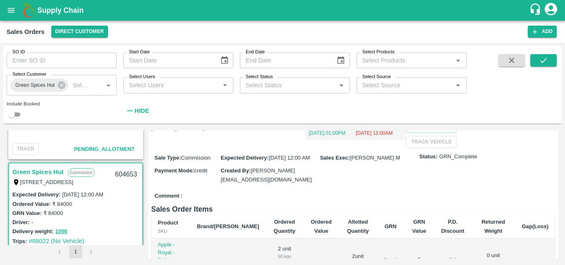
scroll to position [17, 0]
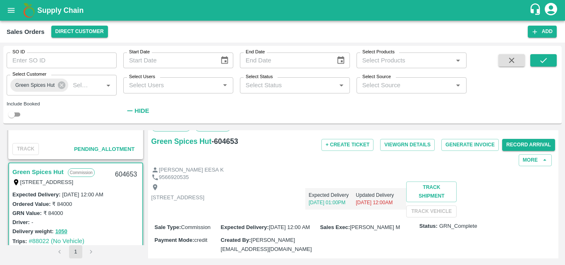
click at [118, 224] on div "Driver: -" at bounding box center [75, 222] width 127 height 9
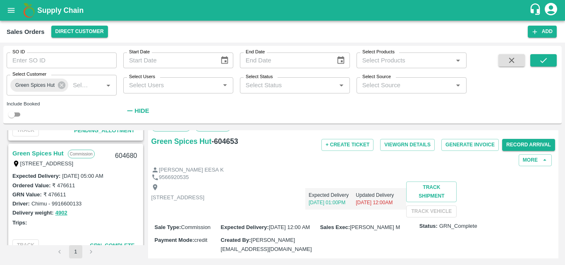
scroll to position [116, 0]
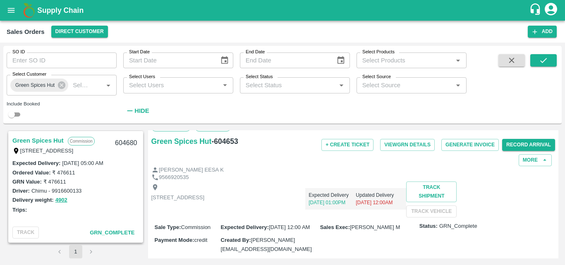
click at [125, 200] on div "Delivery weight: 4902" at bounding box center [75, 200] width 127 height 10
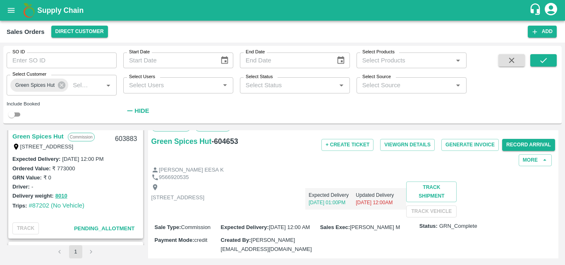
scroll to position [580, 0]
click at [125, 200] on div "Delivery weight: 8010" at bounding box center [75, 197] width 127 height 10
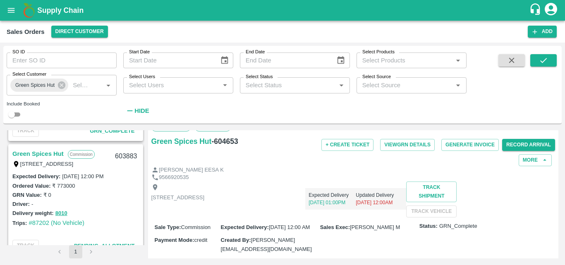
click at [132, 194] on div "GRN Value: ₹ 0" at bounding box center [75, 194] width 127 height 9
click at [133, 195] on div "GRN Value: ₹ 0" at bounding box center [75, 194] width 127 height 9
click at [119, 201] on div "Driver: -" at bounding box center [75, 204] width 127 height 9
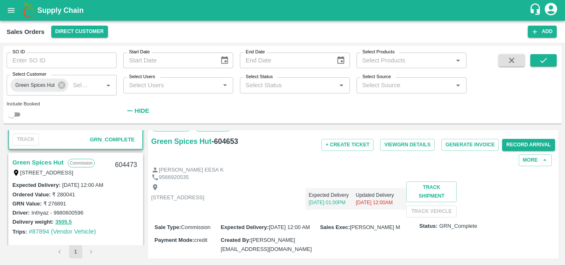
scroll to position [441, 0]
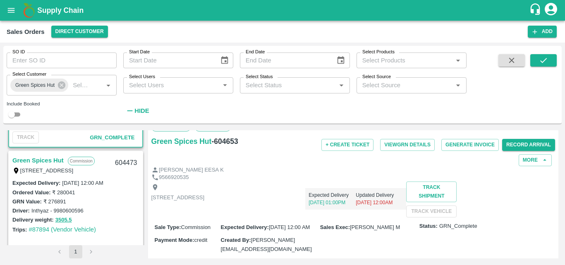
click at [269, 173] on div "[PERSON_NAME] EESA K" at bounding box center [354, 170] width 404 height 8
